Goal: Check status: Check status

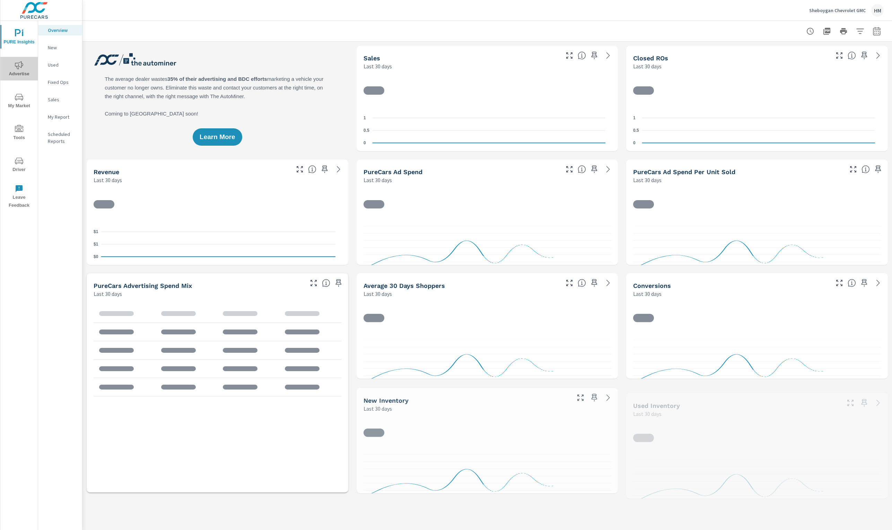
click at [19, 69] on icon "nav menu" at bounding box center [19, 65] width 8 height 8
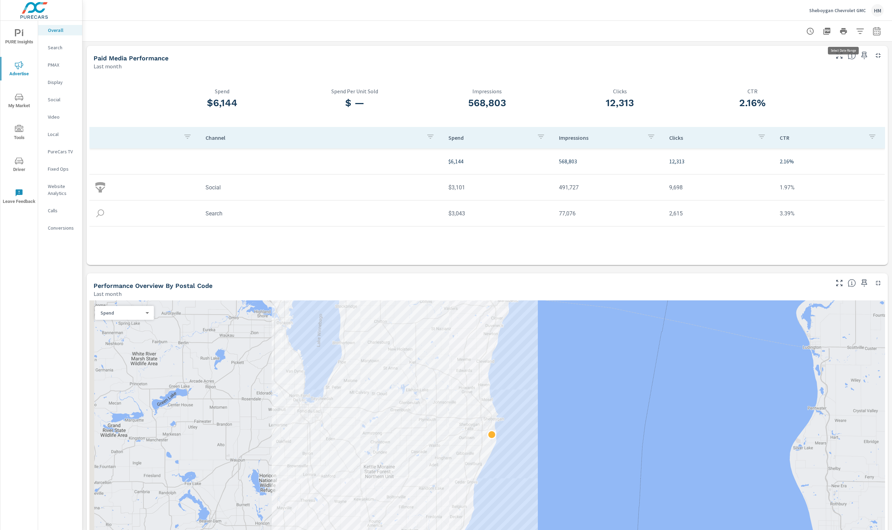
click at [871, 31] on button "button" at bounding box center [877, 31] width 14 height 14
select select "custom"
click at [777, 94] on input "[DATE]" at bounding box center [793, 91] width 39 height 14
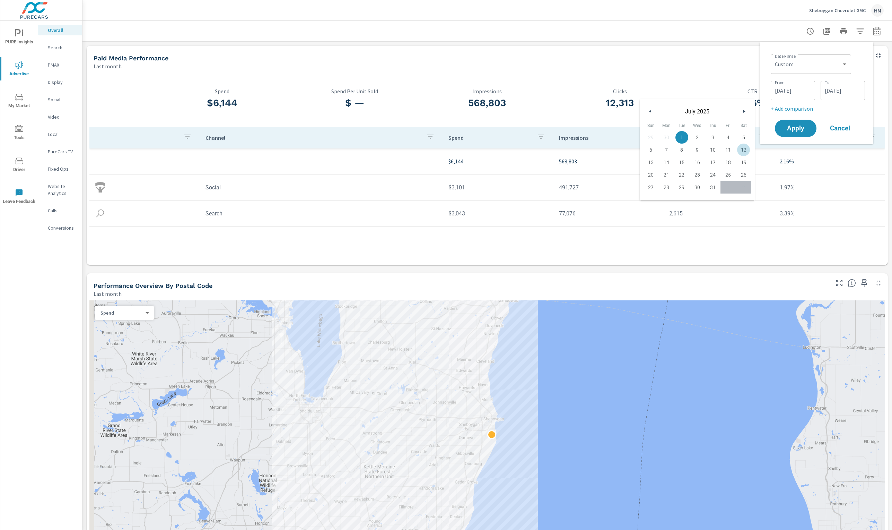
click at [748, 109] on button "button" at bounding box center [744, 111] width 8 height 8
click at [747, 110] on icon "button" at bounding box center [745, 111] width 3 height 3
click at [839, 92] on input "[DATE]" at bounding box center [843, 91] width 39 height 14
click at [797, 110] on icon "button" at bounding box center [794, 111] width 3 height 3
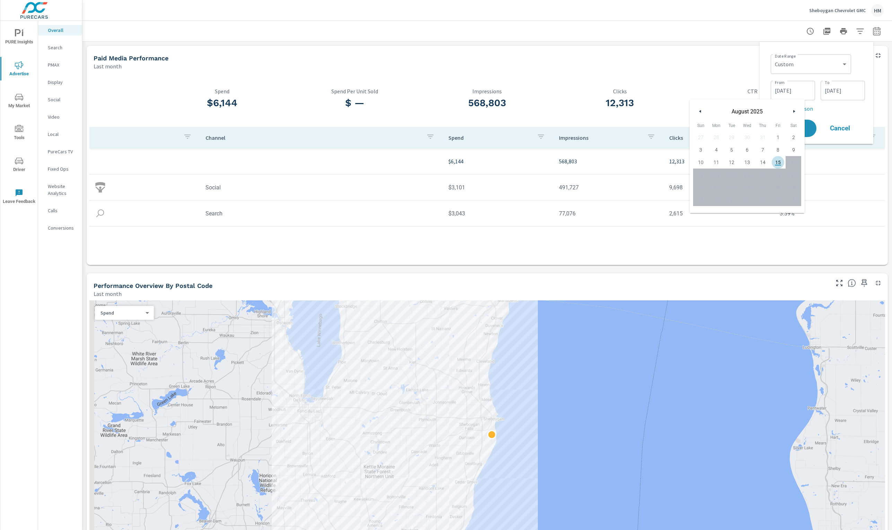
click at [786, 167] on span "15" at bounding box center [779, 162] width 16 height 9
type input "[DATE]"
click at [799, 87] on input "[DATE]" at bounding box center [793, 91] width 39 height 14
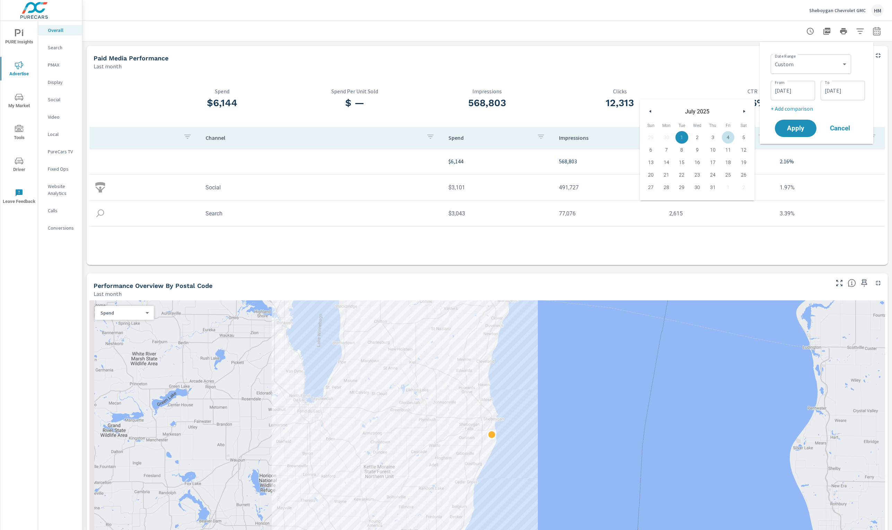
click at [747, 111] on icon "button" at bounding box center [745, 111] width 3 height 3
click at [736, 142] on span "1" at bounding box center [729, 137] width 16 height 9
type input "[DATE]"
click at [844, 113] on p "+ Add comparison" at bounding box center [818, 108] width 94 height 8
select select "Previous period"
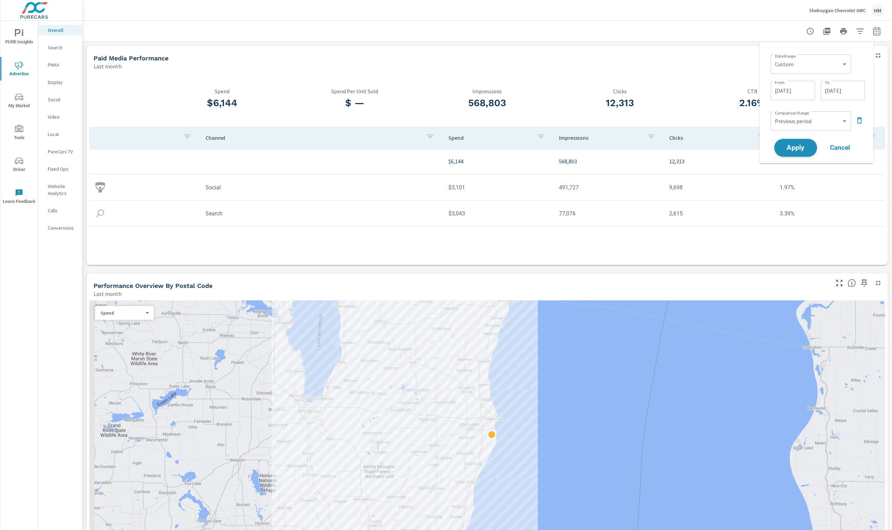
click at [799, 149] on span "Apply" at bounding box center [796, 148] width 28 height 7
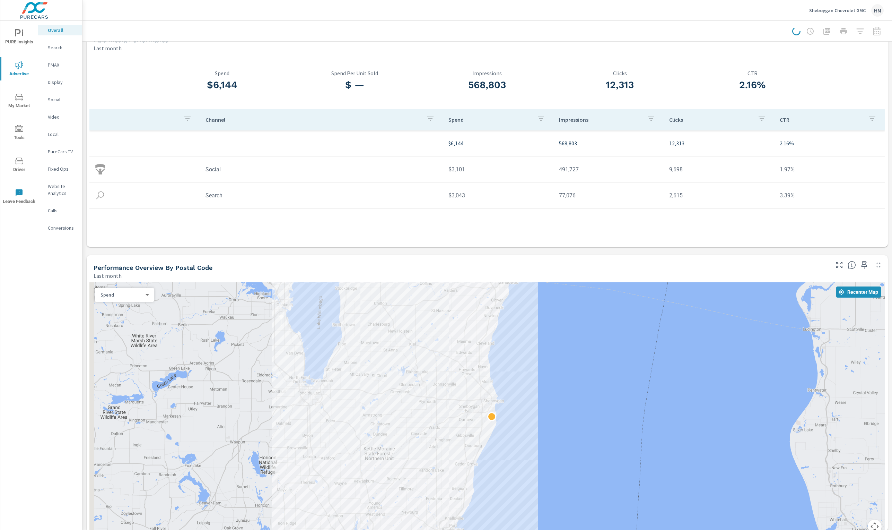
scroll to position [76, 0]
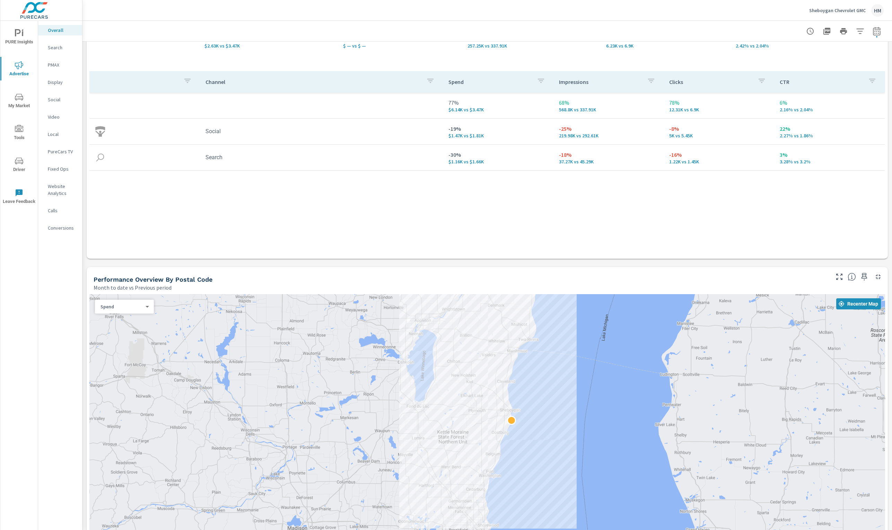
scroll to position [160, 0]
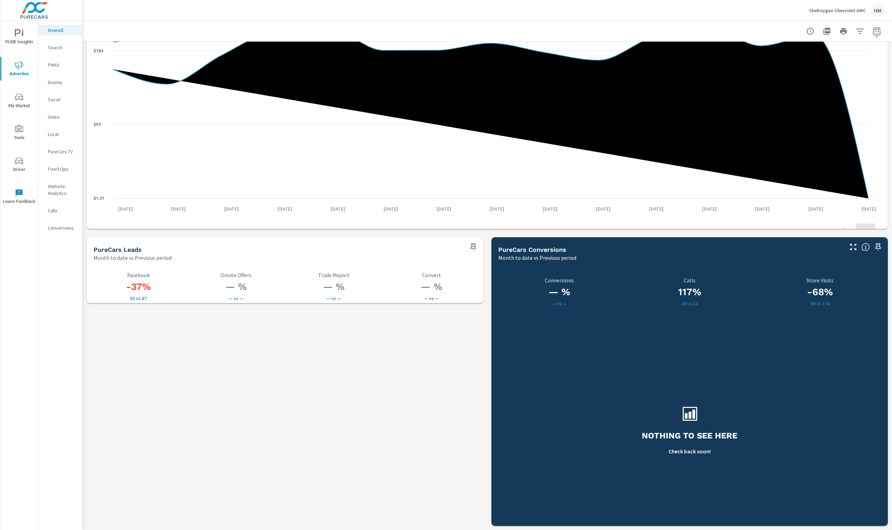
scroll to position [881, 0]
click at [873, 35] on icon "button" at bounding box center [877, 31] width 8 height 8
select select "Month to date"
select select "Previous period"
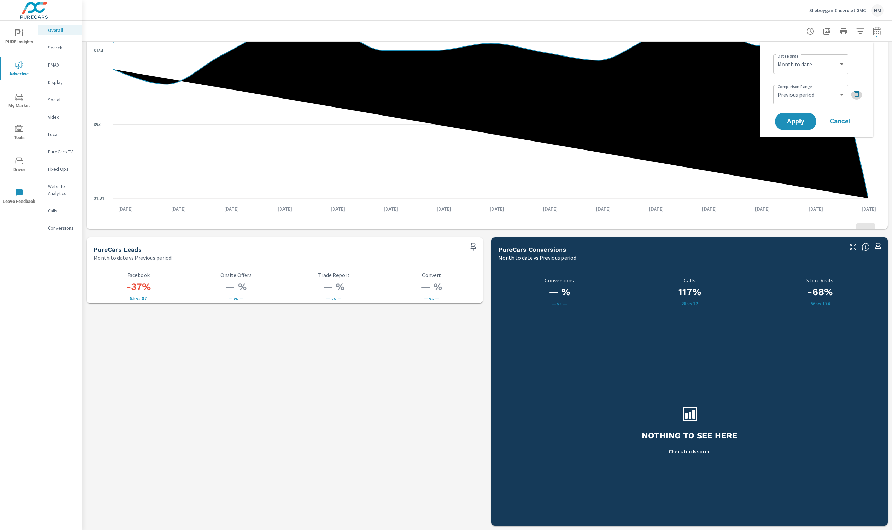
click at [853, 93] on icon "button" at bounding box center [857, 94] width 8 height 8
click at [790, 105] on span "Apply" at bounding box center [796, 102] width 28 height 7
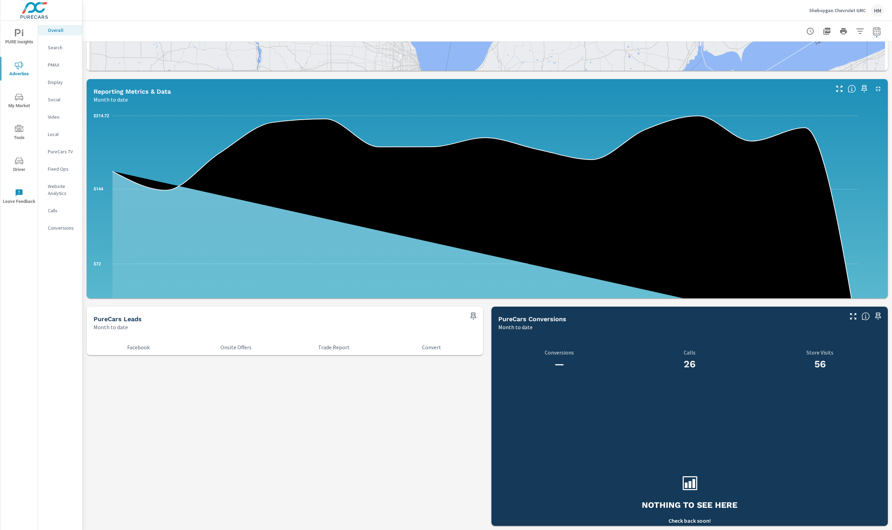
scroll to position [599, 0]
